Goal: Find specific page/section: Find specific page/section

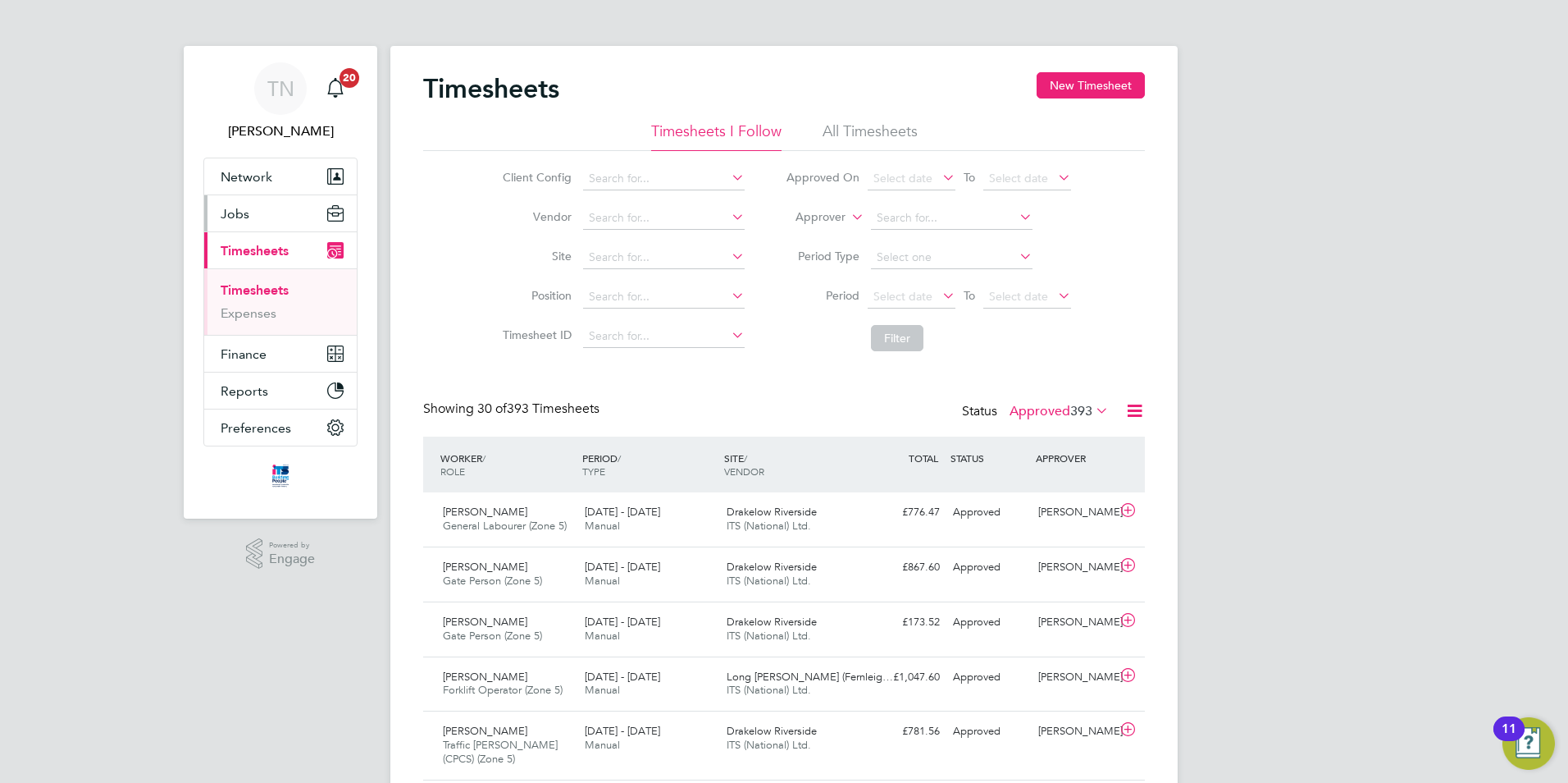
click at [251, 219] on button "Jobs" at bounding box center [281, 213] width 153 height 36
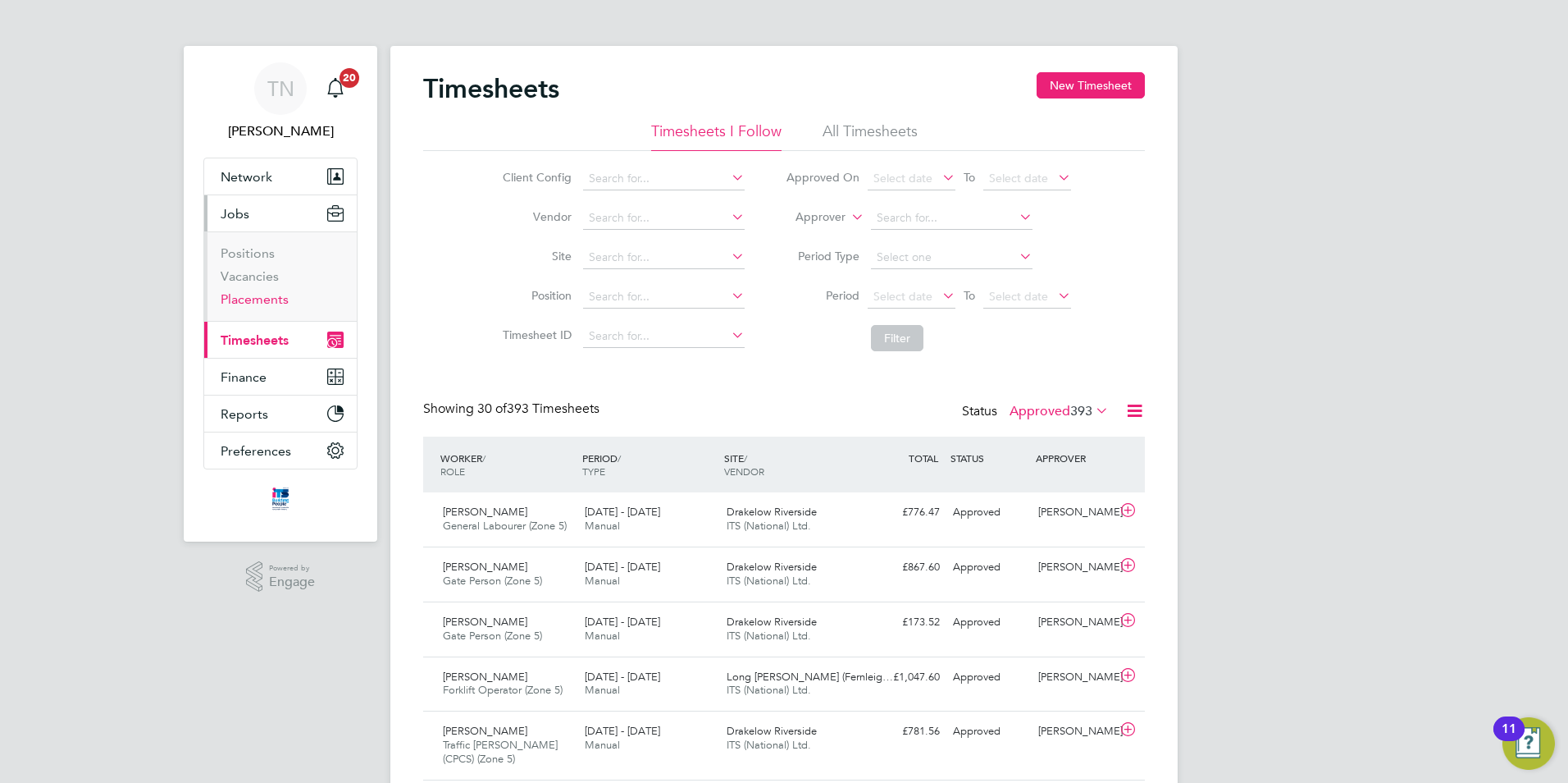
click at [251, 292] on link "Placements" at bounding box center [254, 299] width 68 height 16
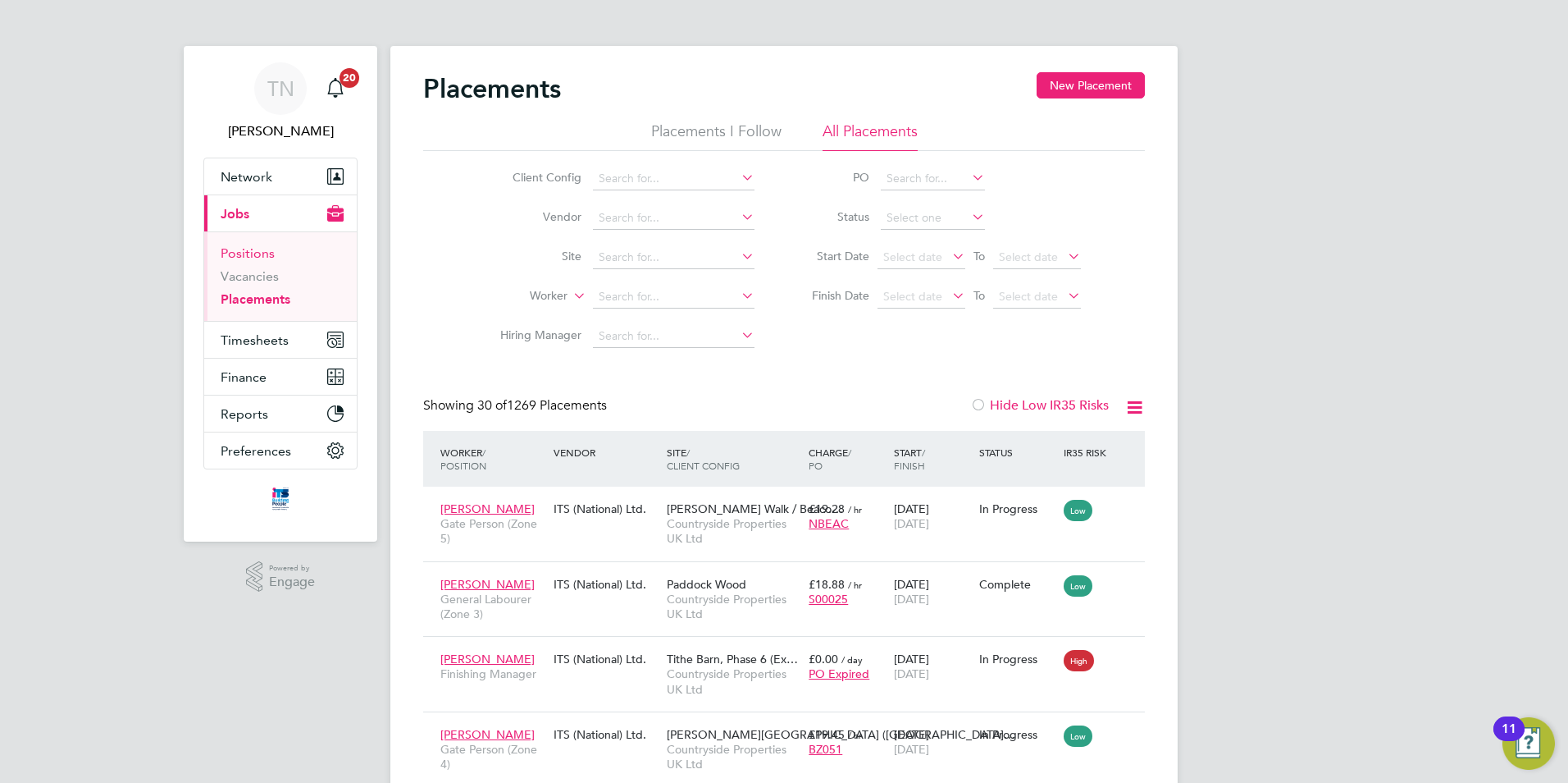
click at [262, 256] on link "Positions" at bounding box center [247, 253] width 54 height 16
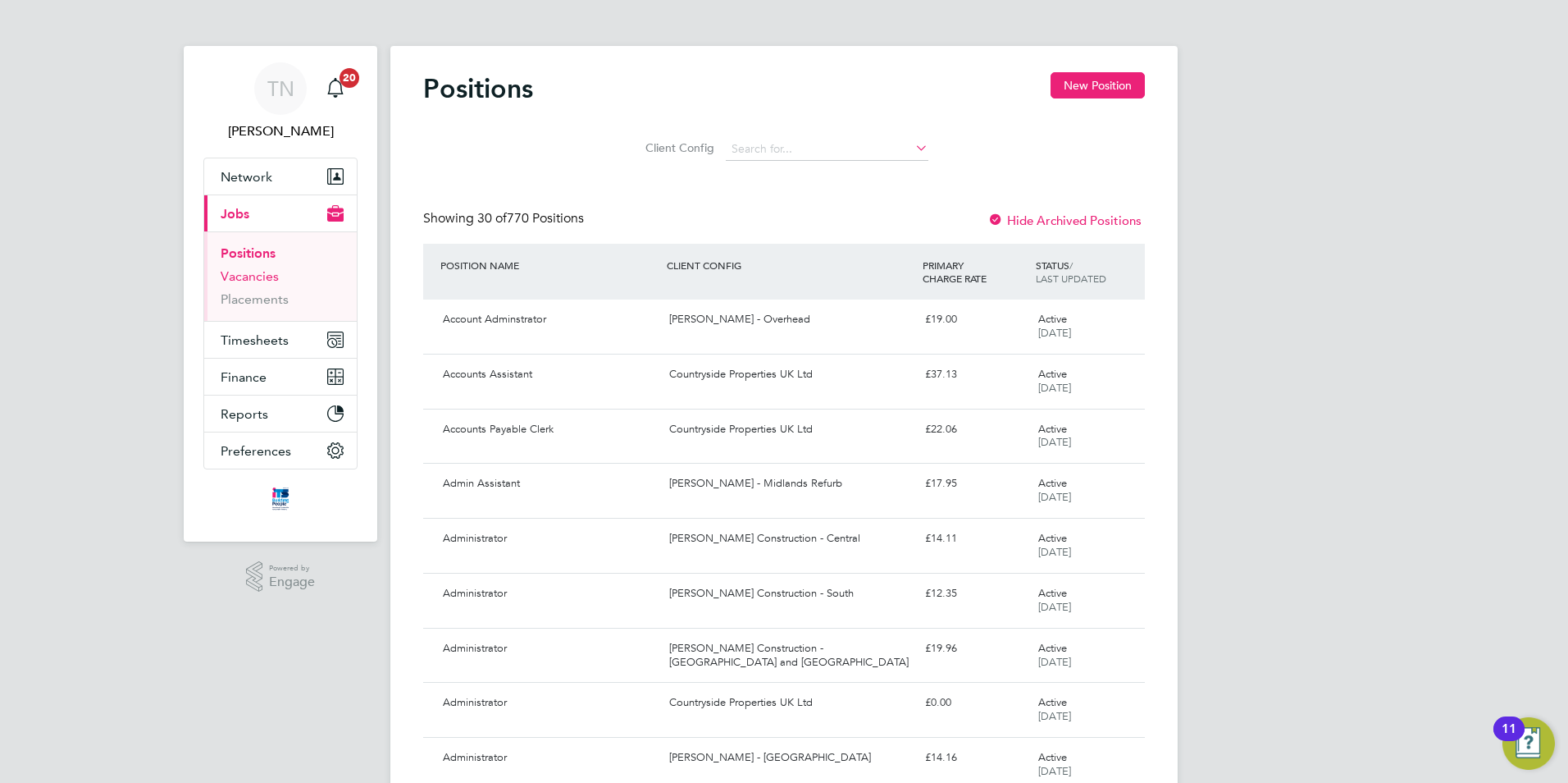
click at [257, 277] on link "Vacancies" at bounding box center [250, 276] width 58 height 16
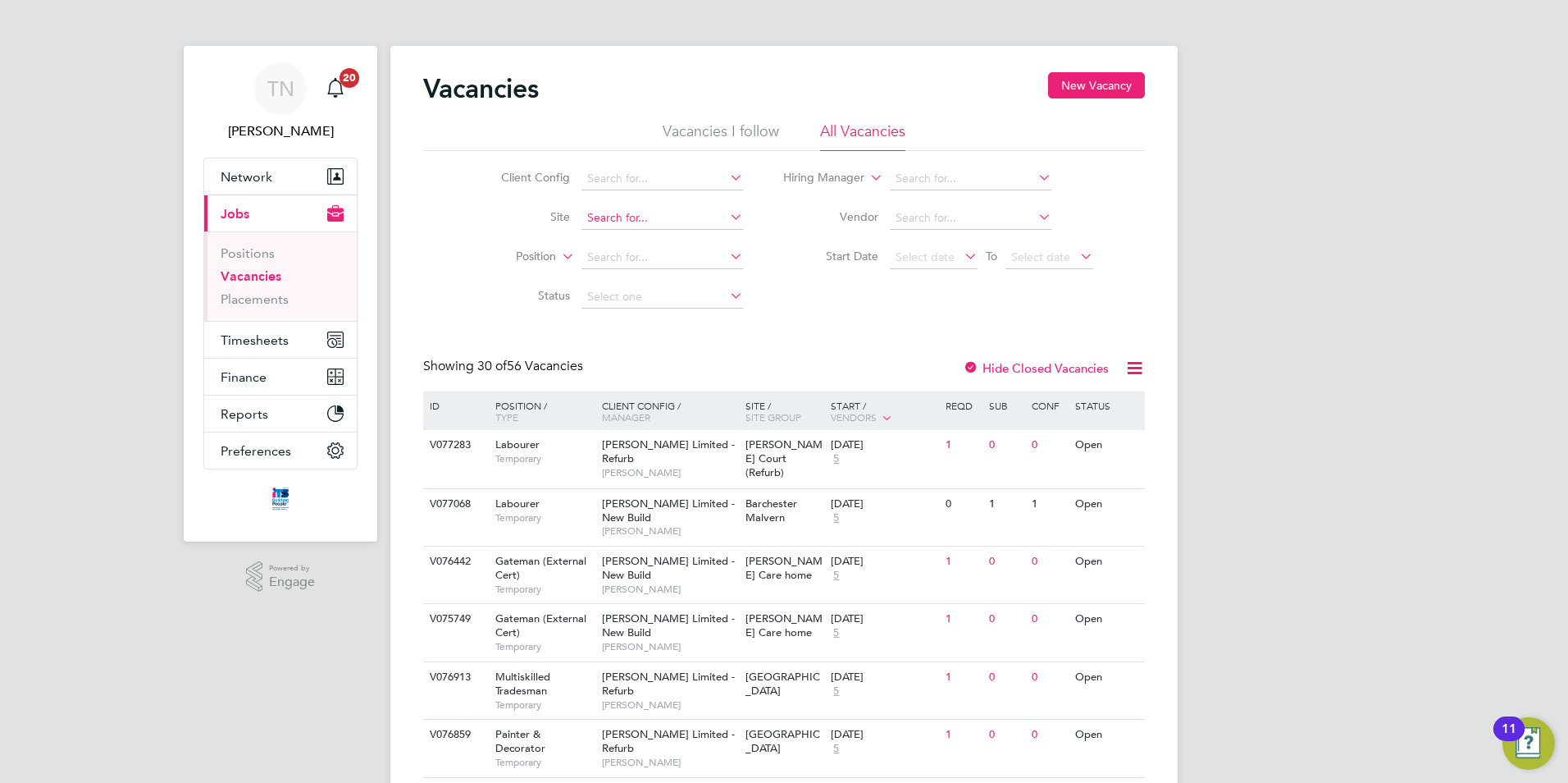
click at [594, 218] on input at bounding box center [663, 218] width 162 height 23
click at [637, 227] on input "the ch" at bounding box center [663, 218] width 162 height 23
click at [638, 237] on b "The" at bounding box center [647, 240] width 20 height 14
type input "Shottery (The Chancery)"
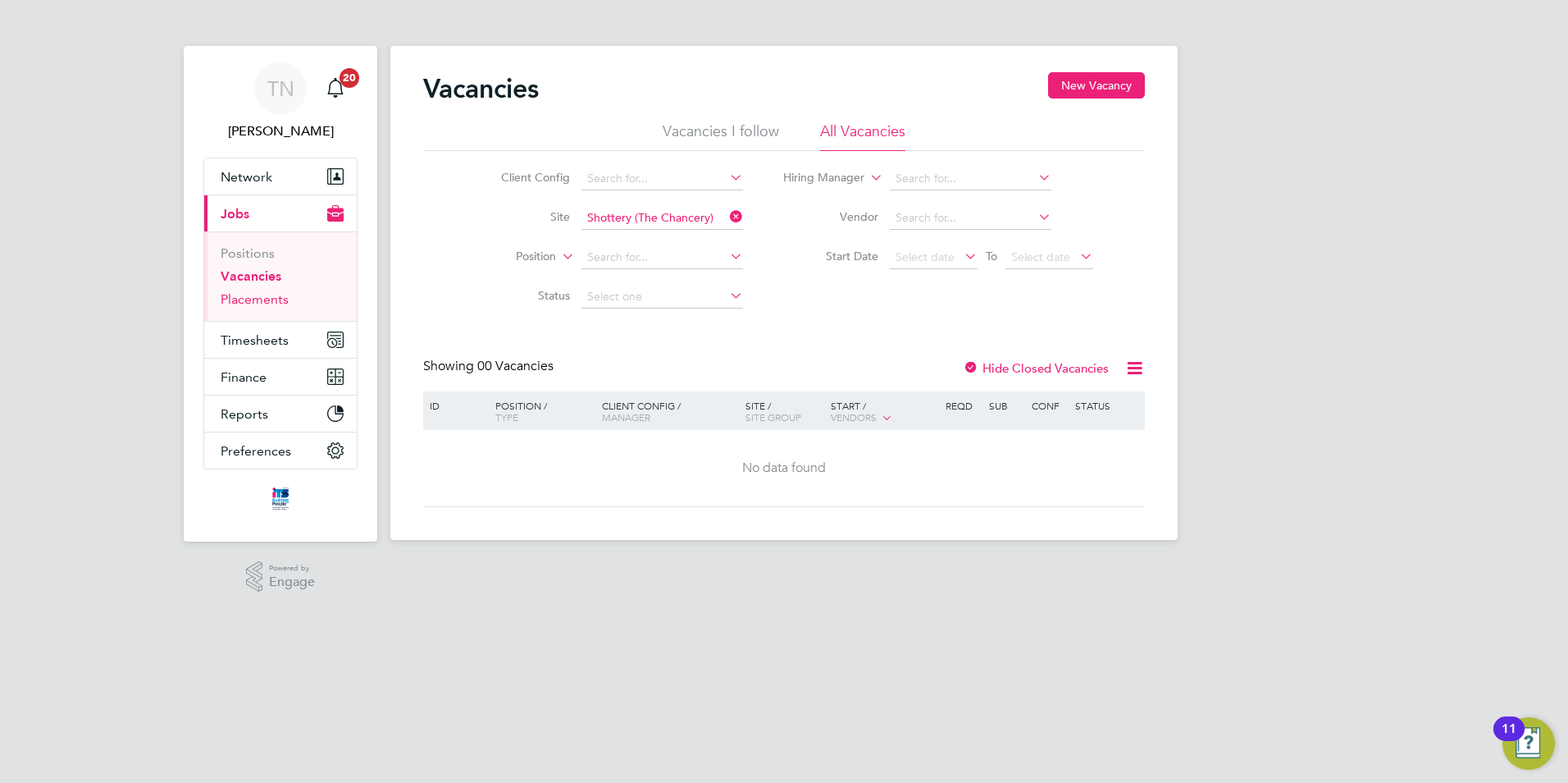
click at [273, 300] on link "Placements" at bounding box center [254, 299] width 68 height 16
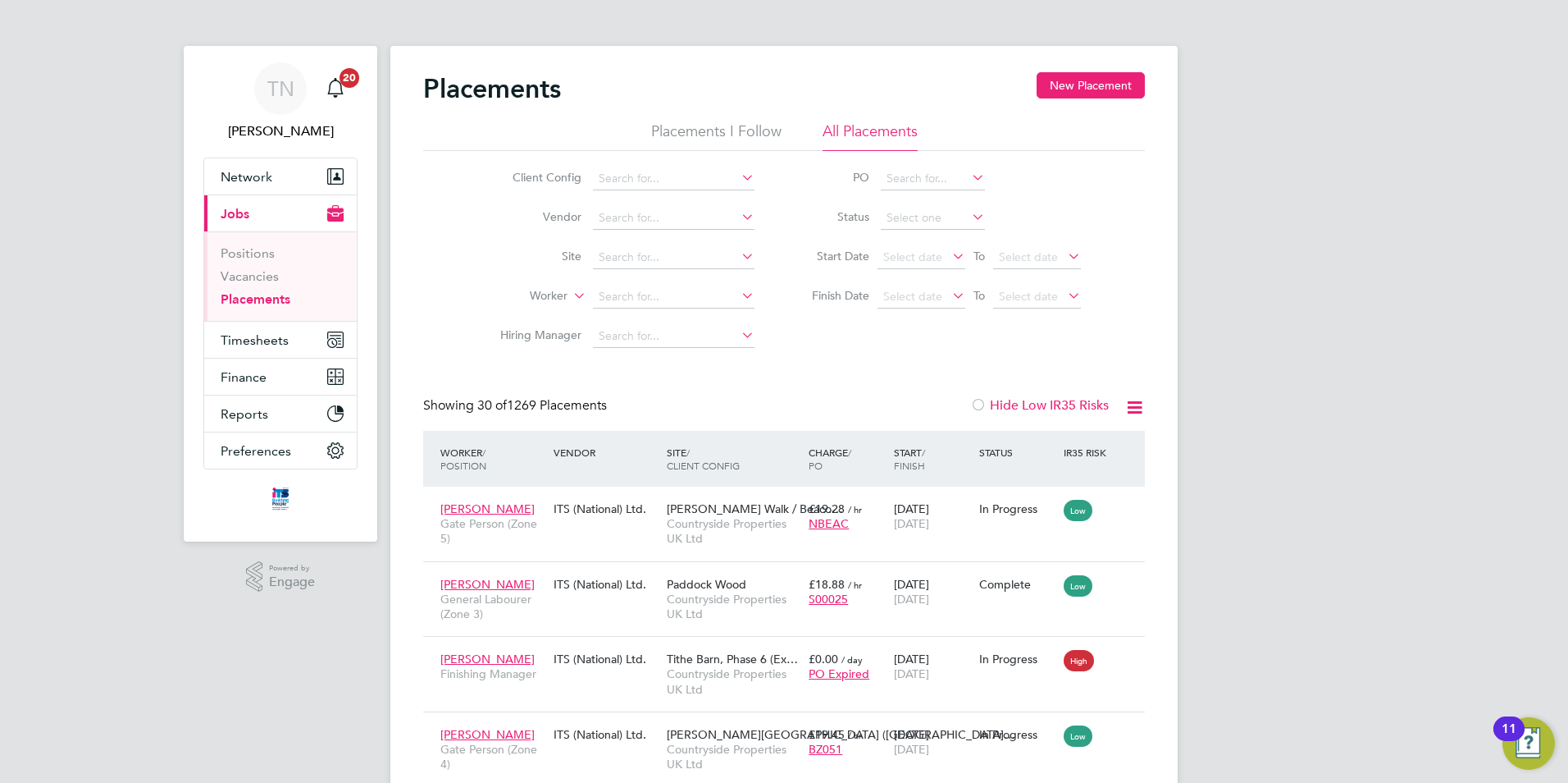
click at [630, 245] on li "Site" at bounding box center [621, 258] width 308 height 40
click at [629, 252] on input at bounding box center [674, 257] width 162 height 23
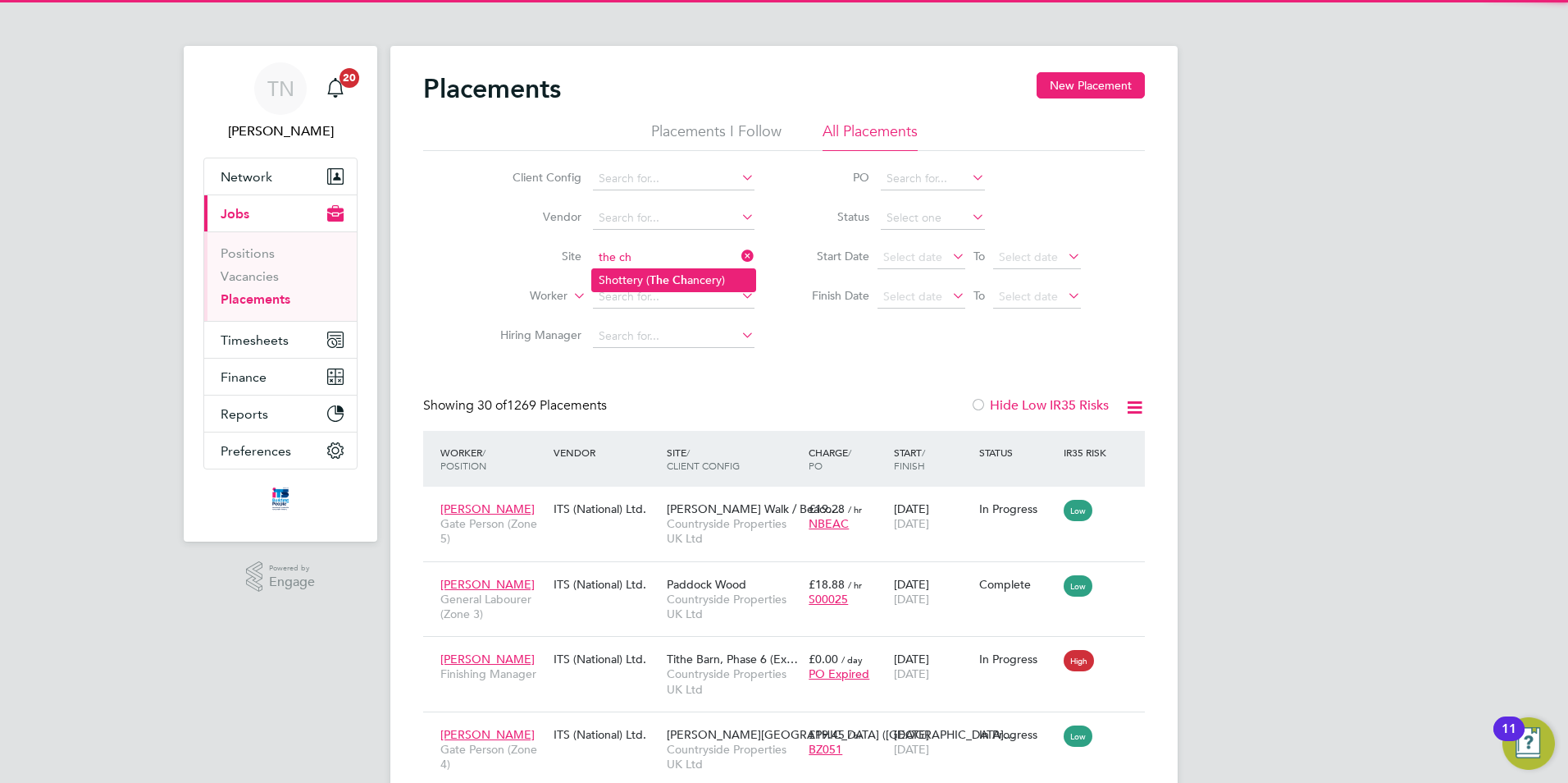
click at [663, 273] on b "The" at bounding box center [659, 280] width 20 height 14
type input "Shottery (The Chancery)"
